Goal: Task Accomplishment & Management: Use online tool/utility

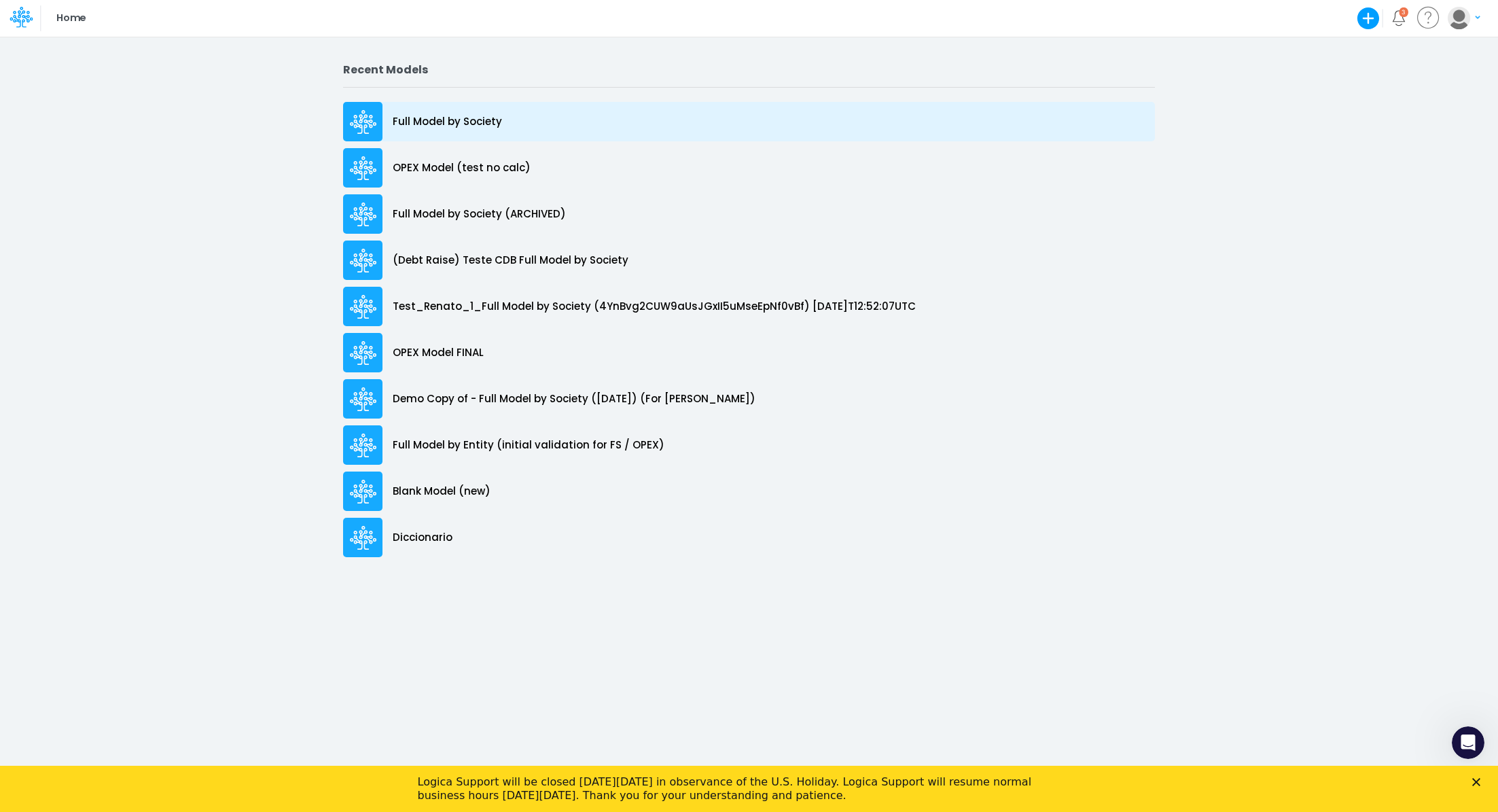
click at [464, 121] on p "Full Model by Society" at bounding box center [447, 122] width 110 height 16
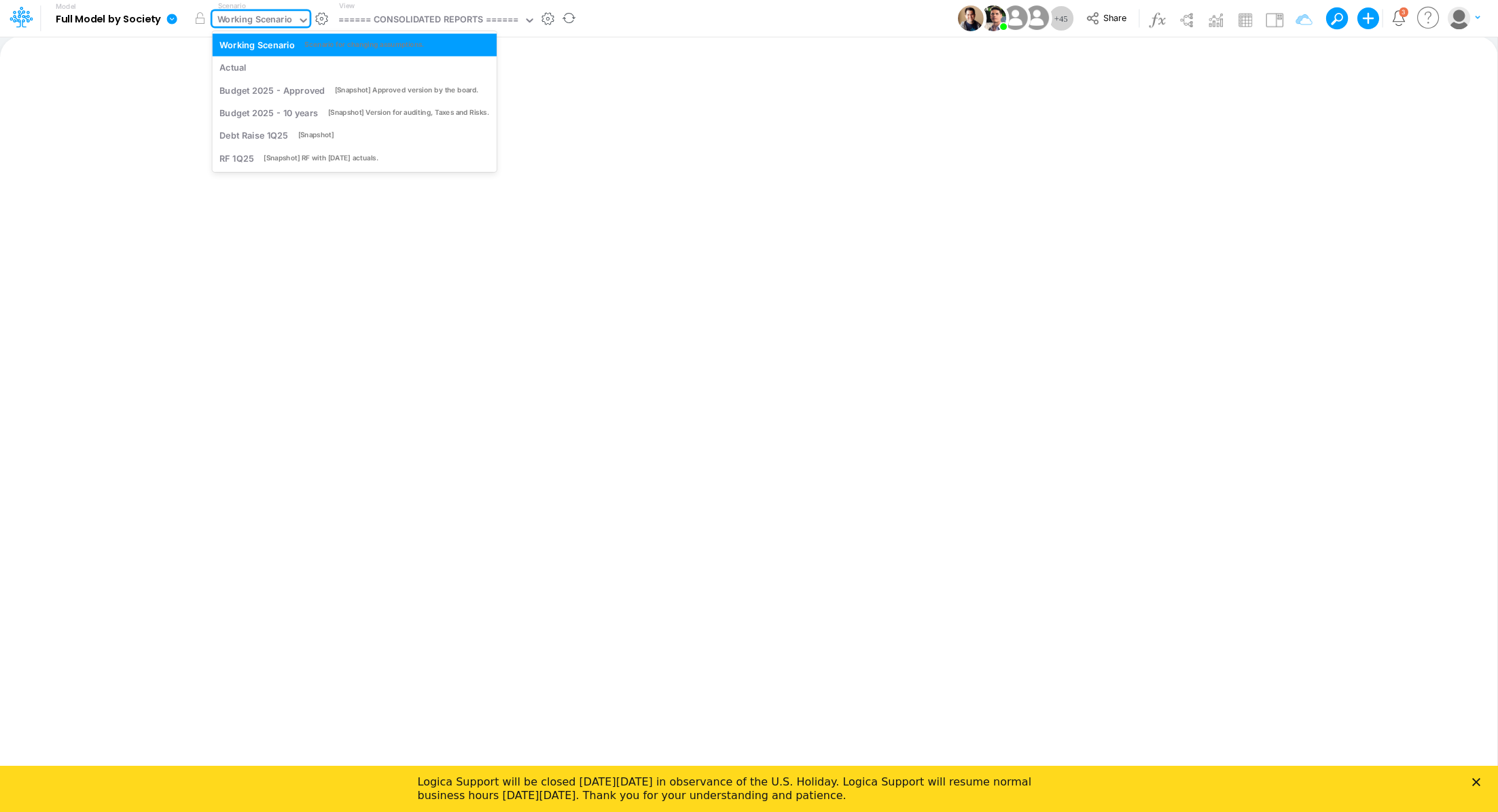
click at [255, 21] on div "Working Scenario" at bounding box center [255, 21] width 76 height 16
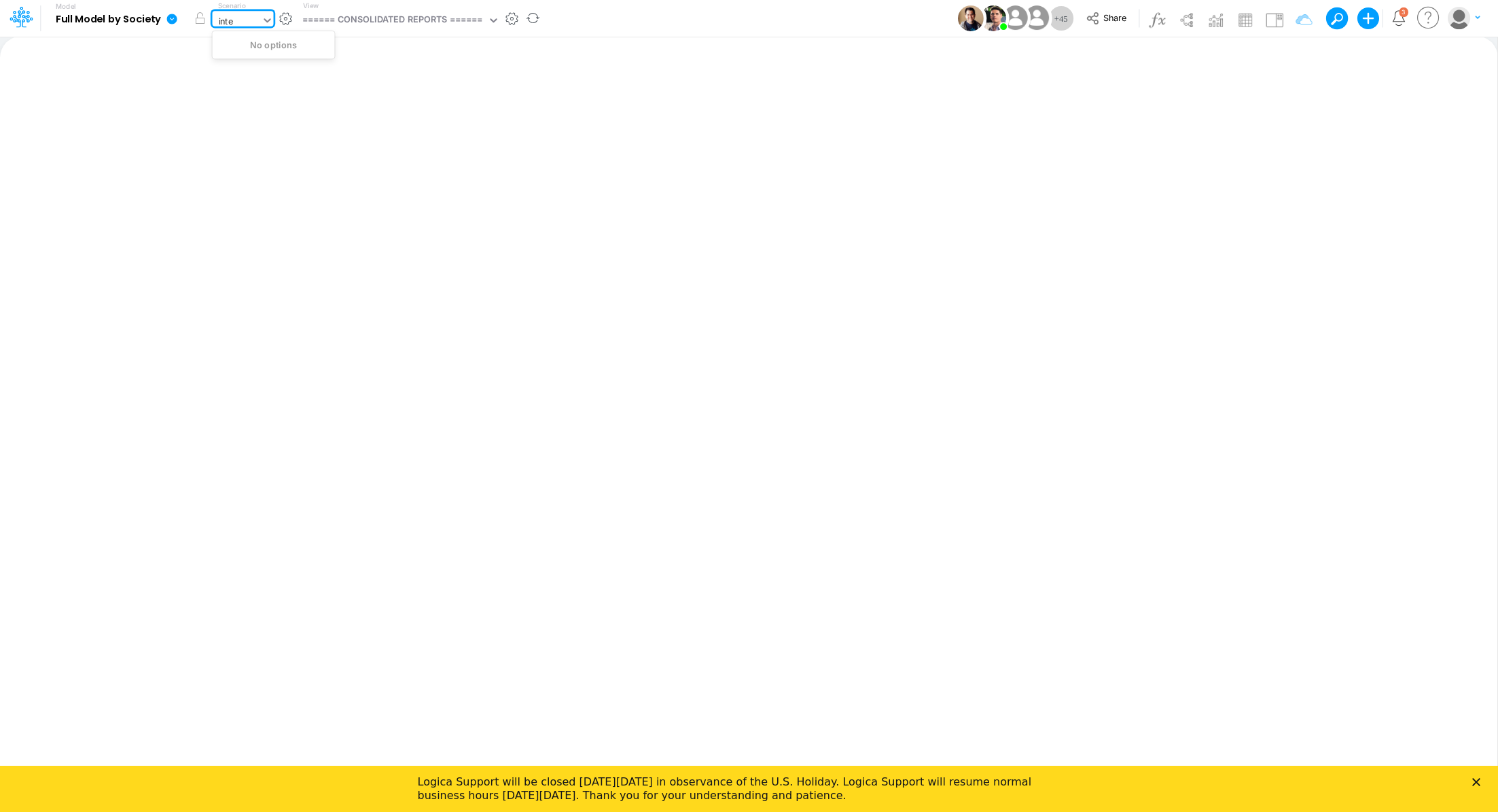
type input "inter"
click at [379, 13] on div "====== CONSOLIDATED REPORTS ======" at bounding box center [429, 21] width 181 height 16
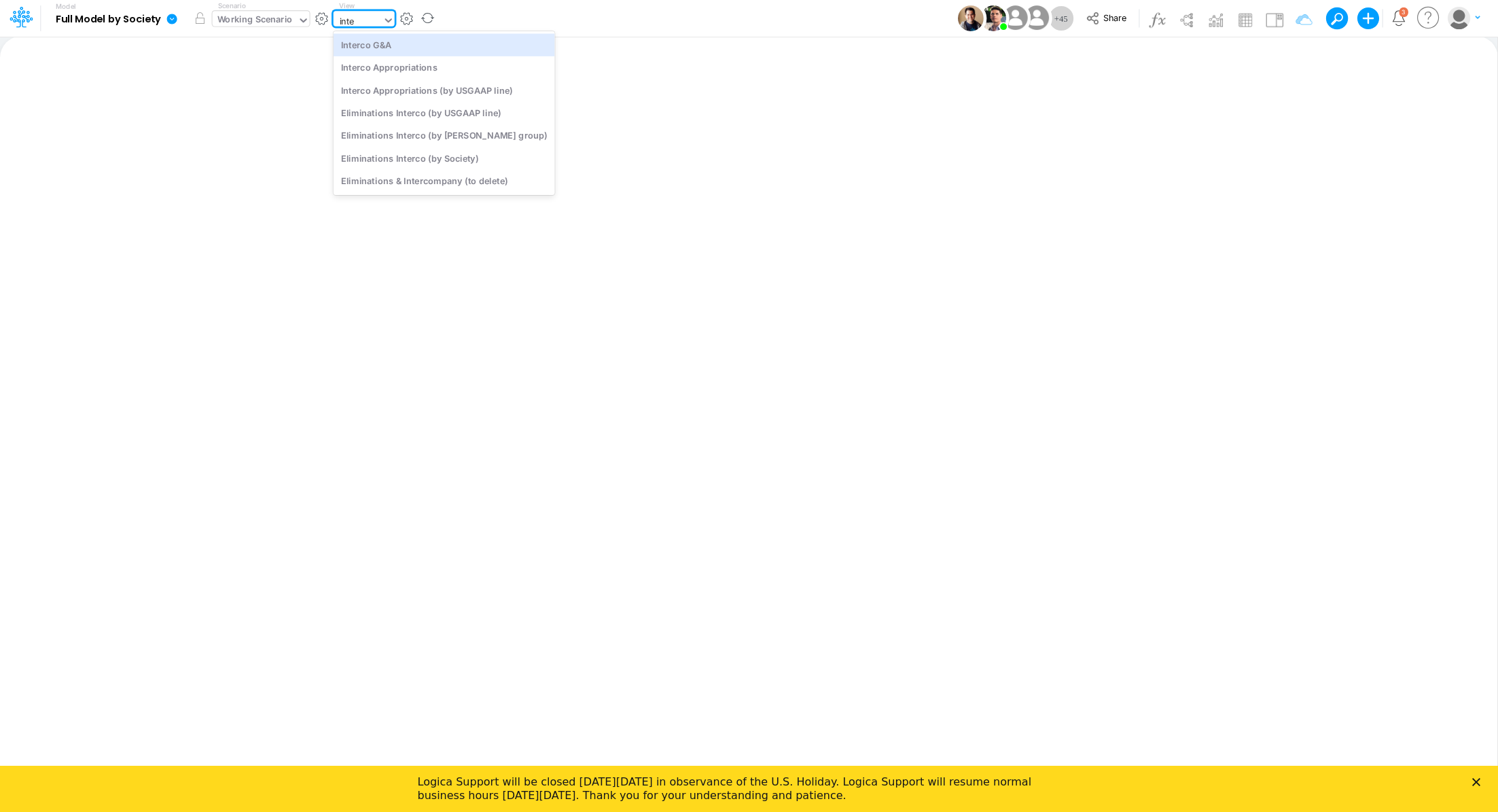
type input "inter"
click at [382, 51] on div "Interco G&A" at bounding box center [444, 44] width 221 height 22
type input "Intercos G&A"
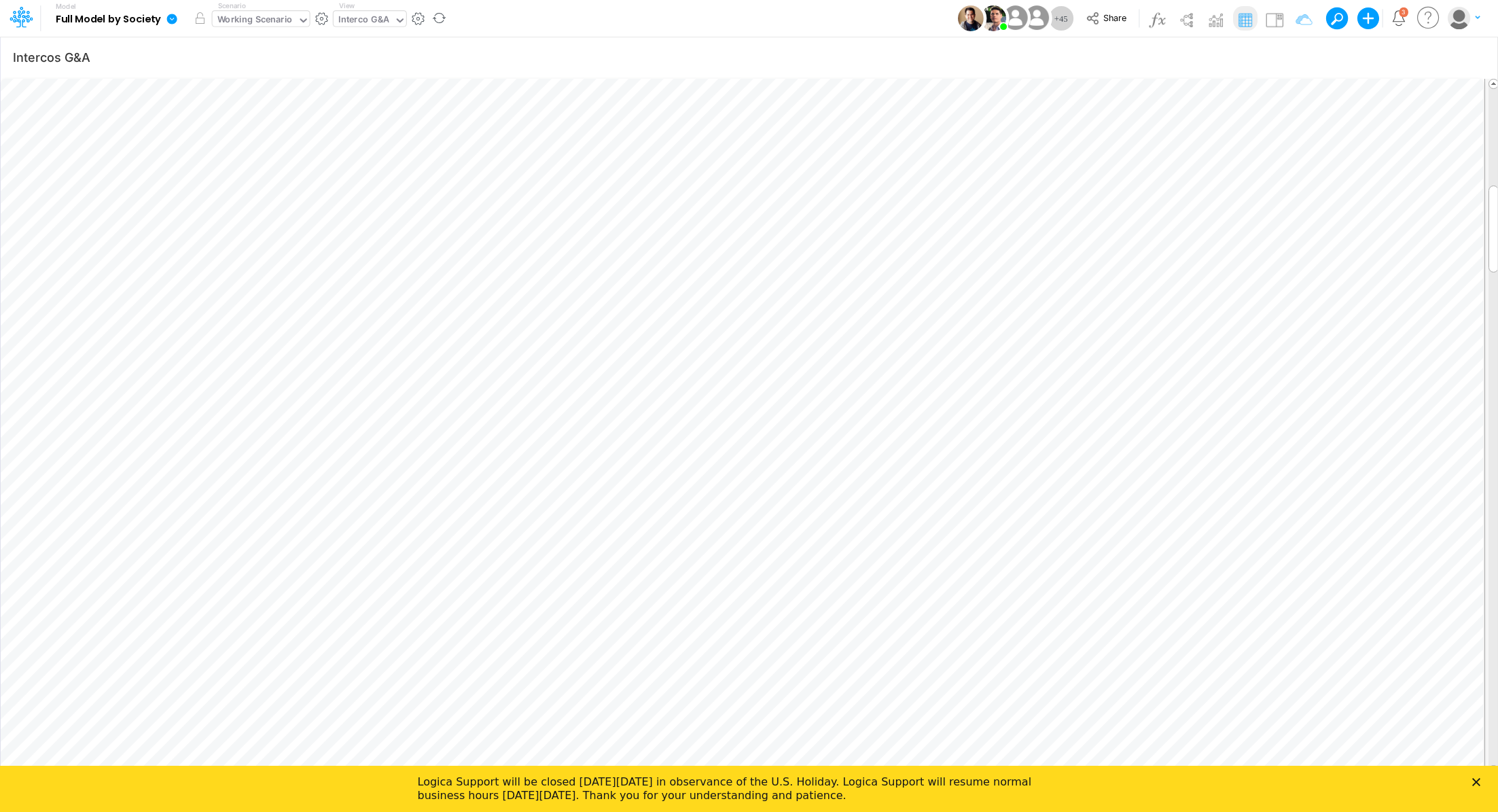
scroll to position [6, 1]
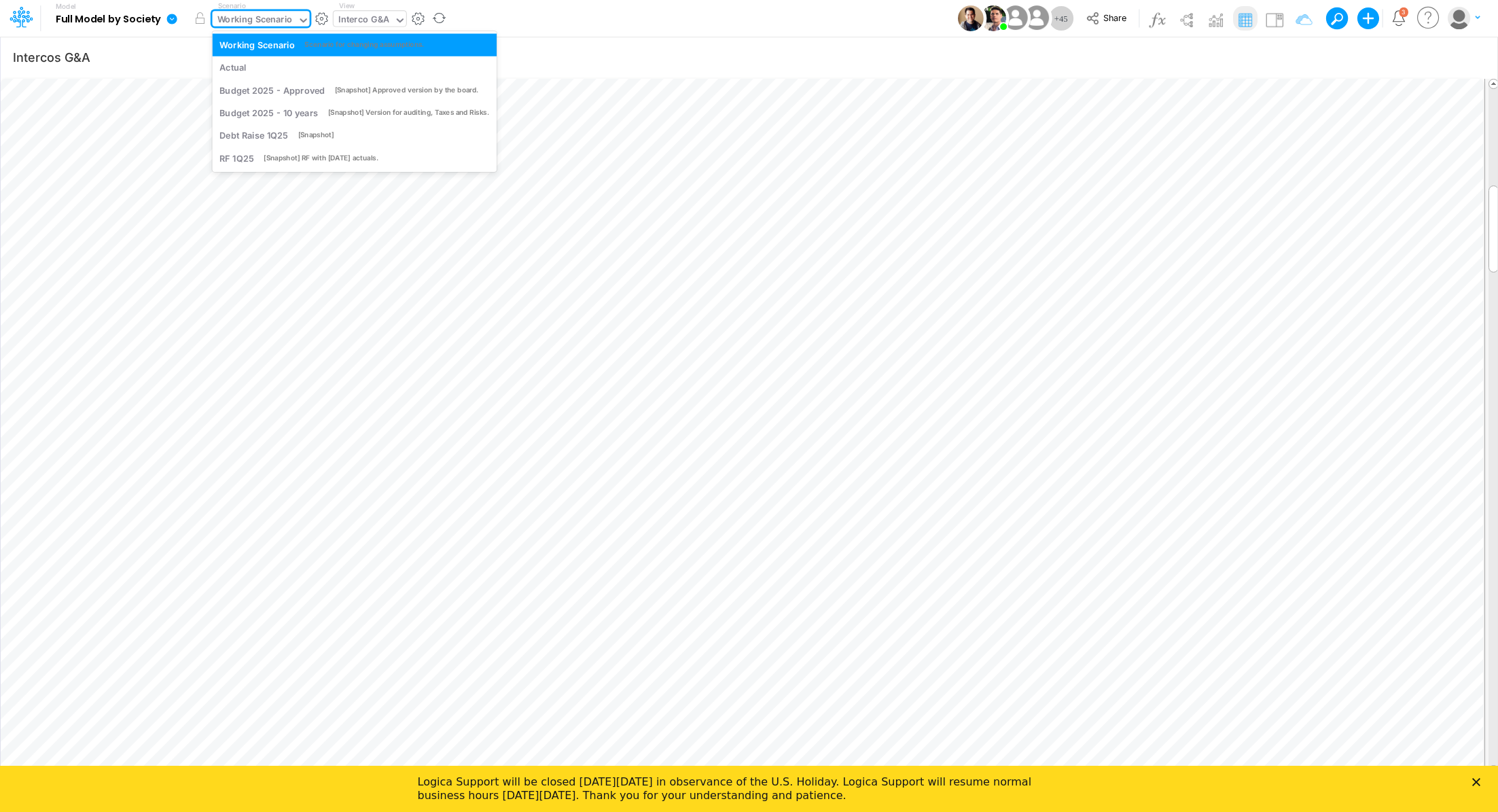
click at [243, 22] on div "Working Scenario" at bounding box center [255, 21] width 76 height 16
click at [253, 65] on div "Actual" at bounding box center [354, 67] width 270 height 13
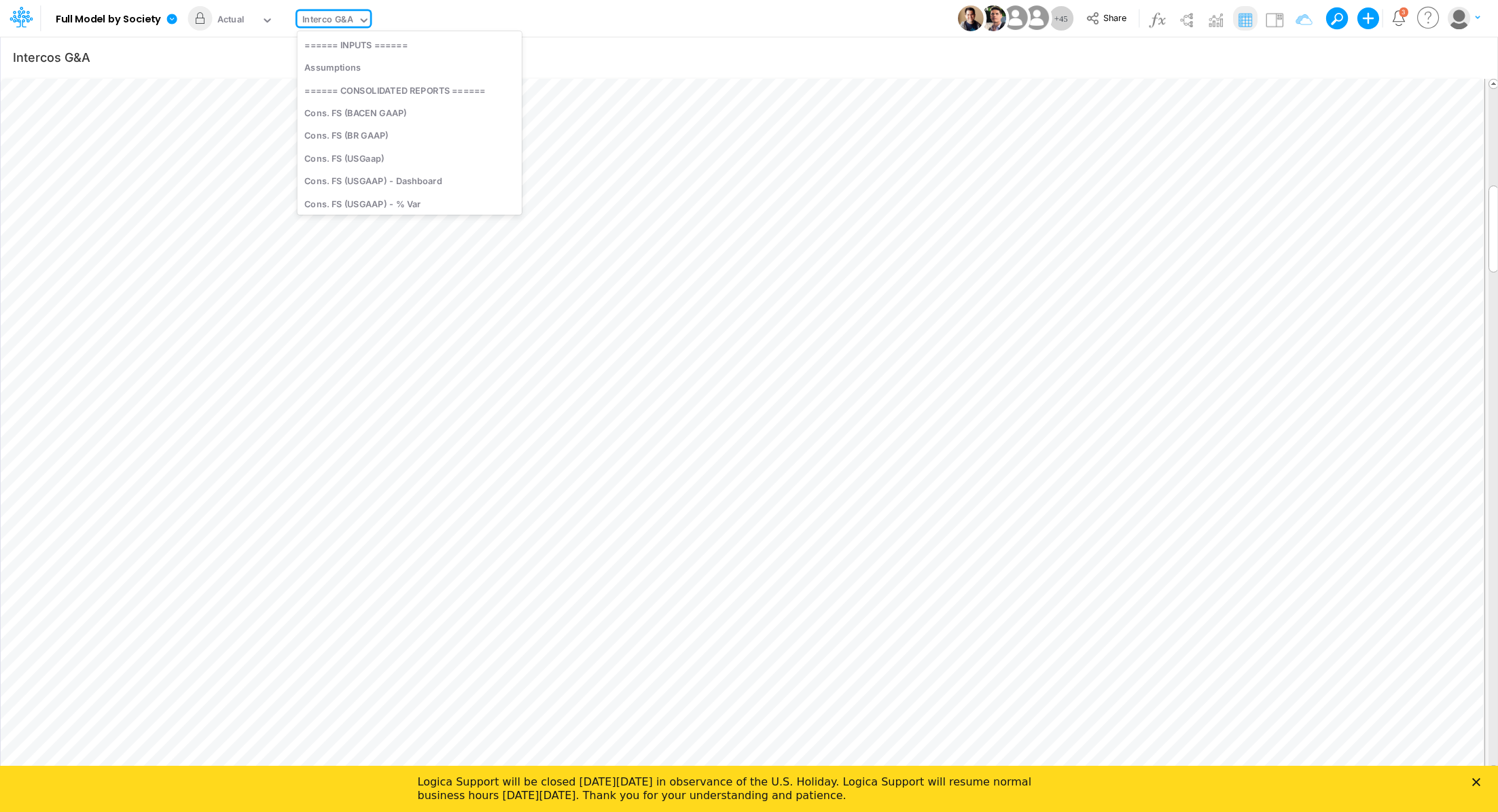
click at [332, 19] on div "Interco G&A" at bounding box center [327, 21] width 51 height 16
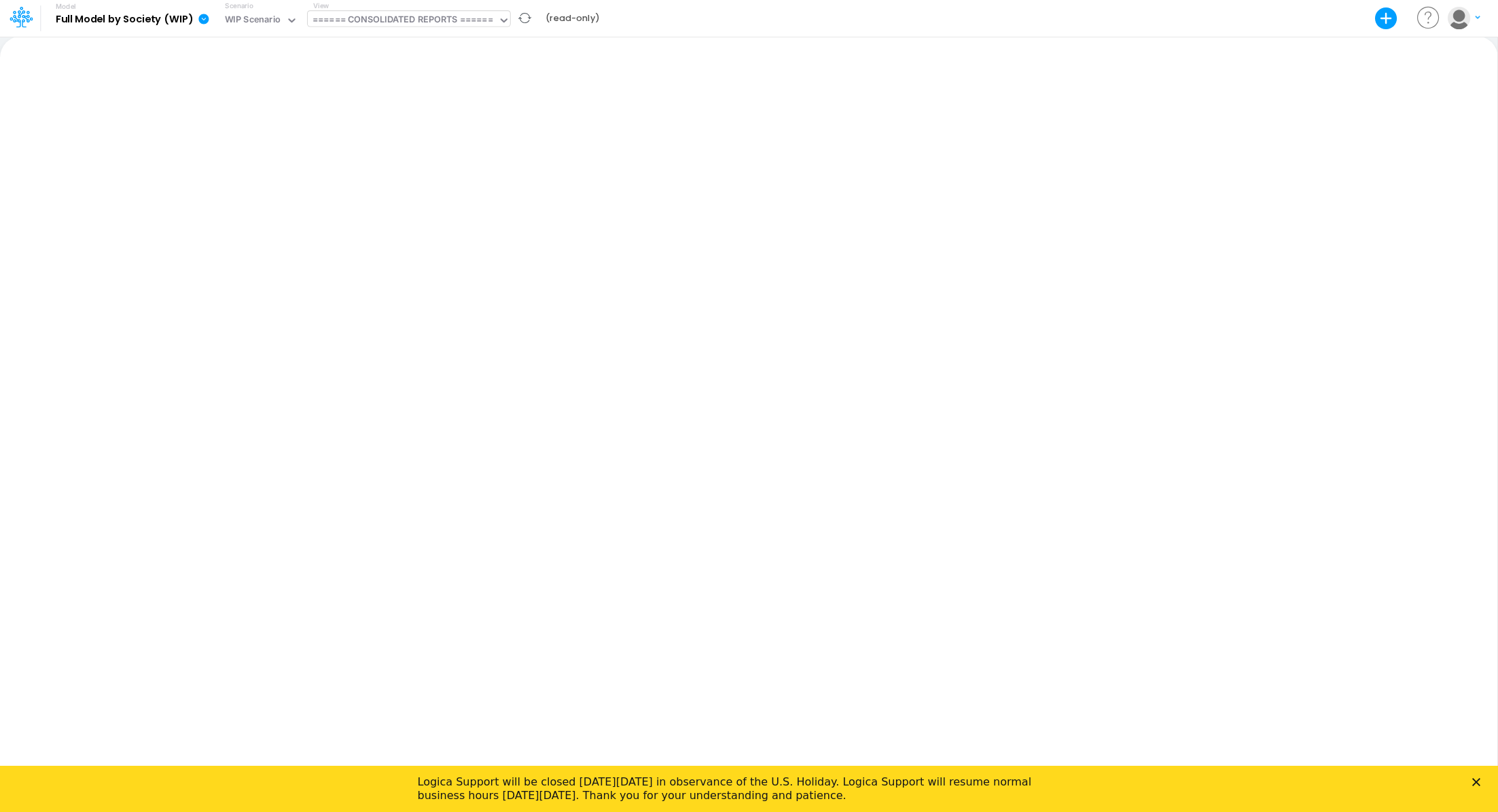
click at [407, 23] on div "====== CONSOLIDATED REPORTS ======" at bounding box center [403, 21] width 181 height 16
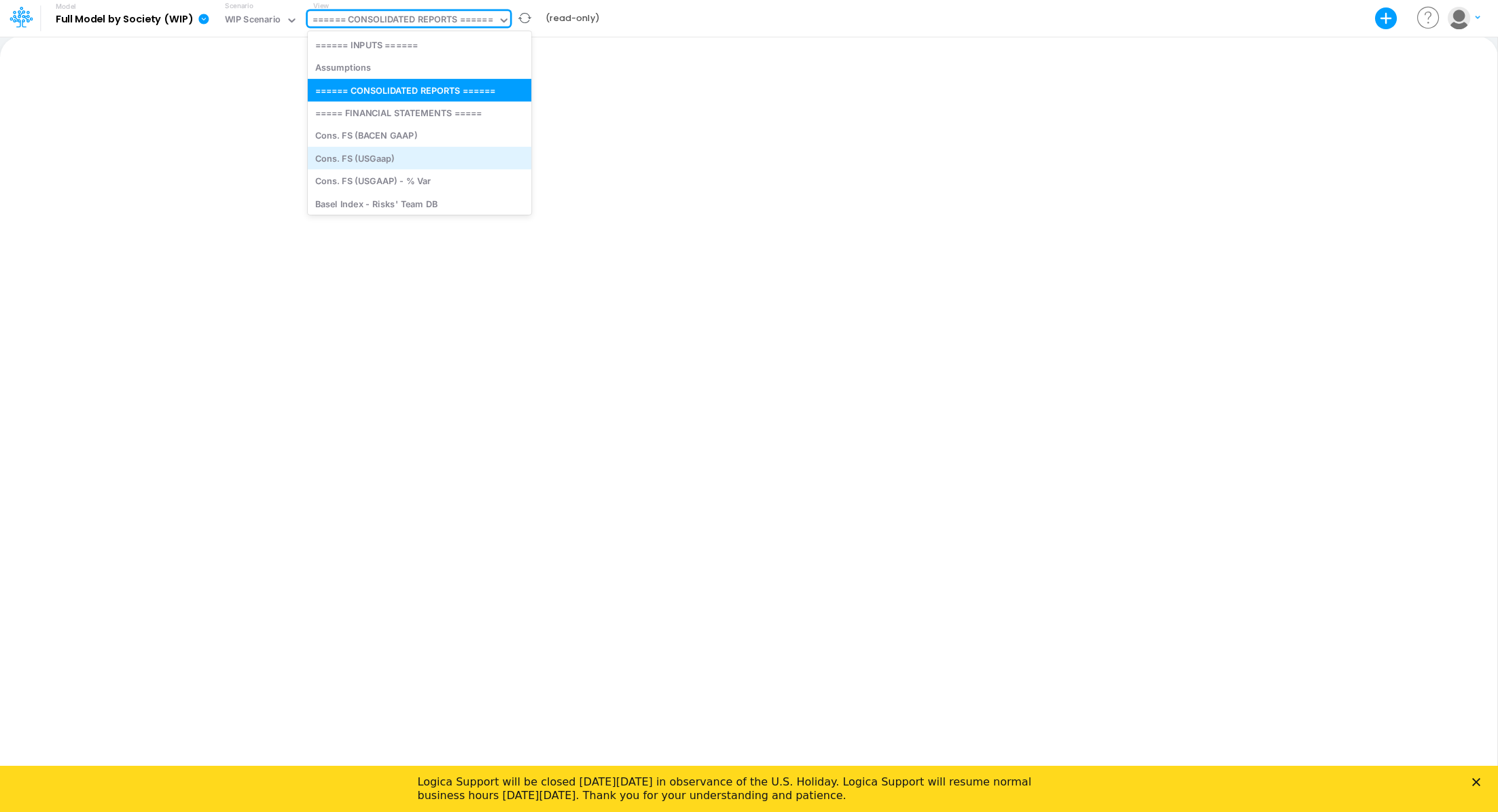
click at [399, 156] on div "Cons. FS (USGaap)" at bounding box center [420, 158] width 223 height 22
type input "Consolidated FS - USGAAP"
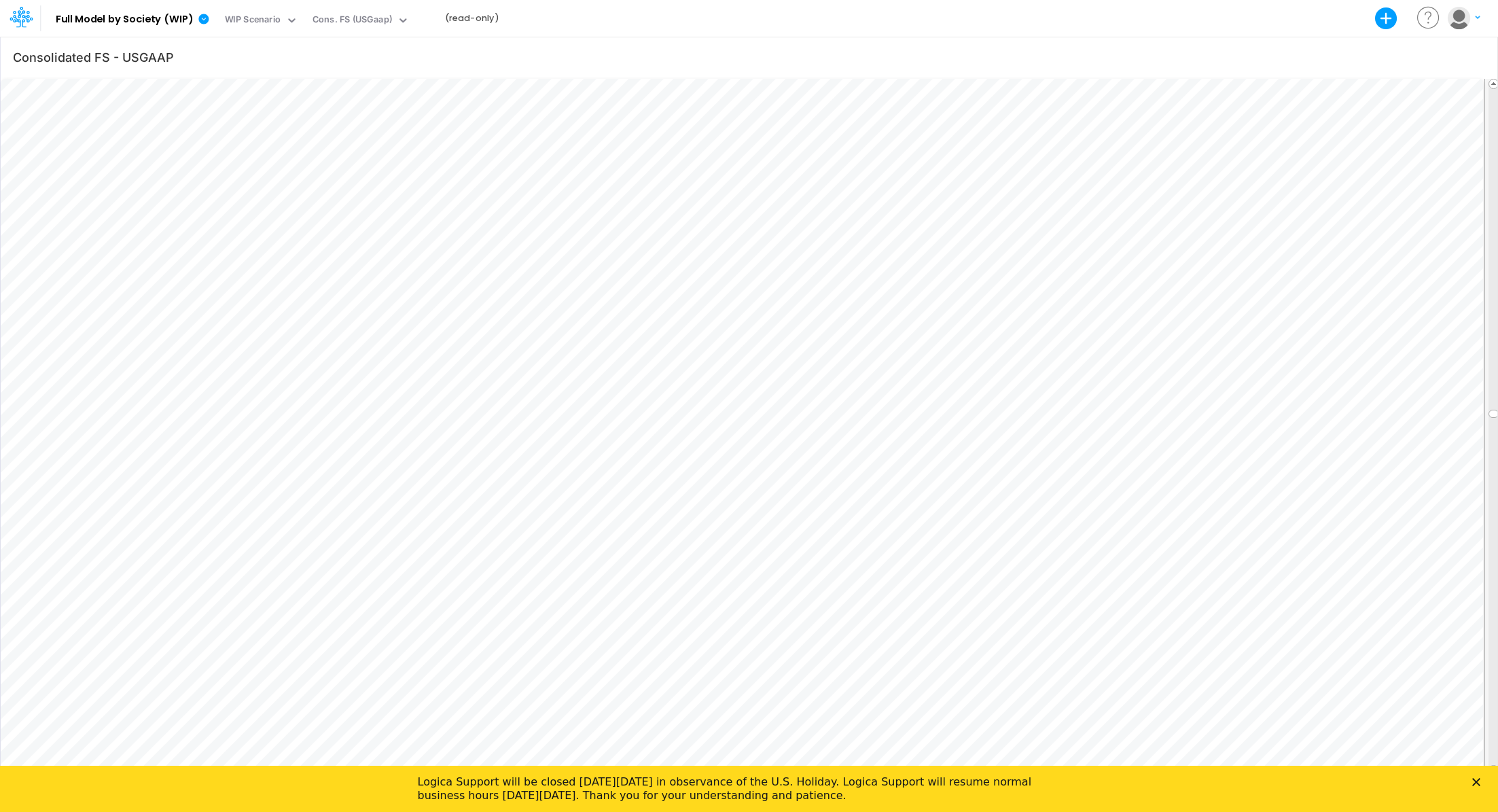
scroll to position [6, 1]
